Goal: Register for event/course

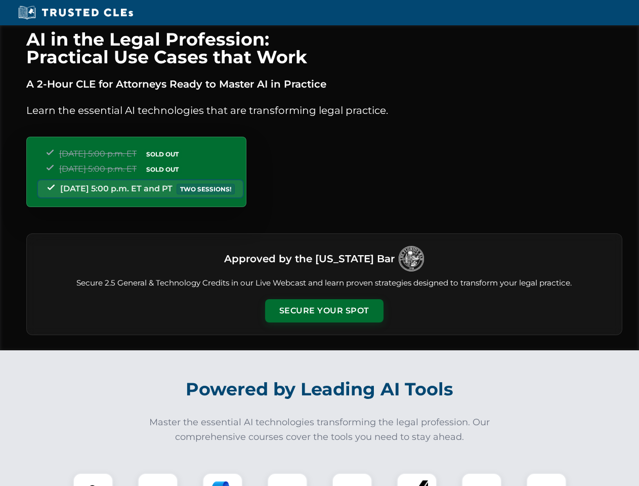
click at [324, 311] on button "Secure Your Spot" at bounding box center [324, 310] width 118 height 23
click at [93, 479] on img at bounding box center [92, 492] width 29 height 29
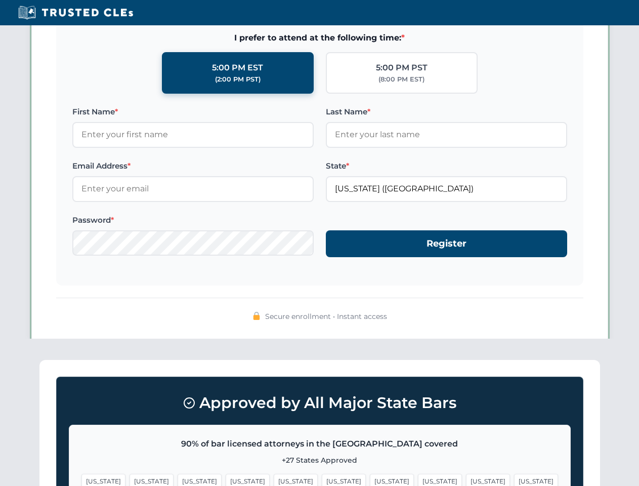
click at [370, 479] on span "[US_STATE]" at bounding box center [392, 481] width 44 height 15
click at [466, 479] on span "[US_STATE]" at bounding box center [488, 481] width 44 height 15
